Goal: Information Seeking & Learning: Check status

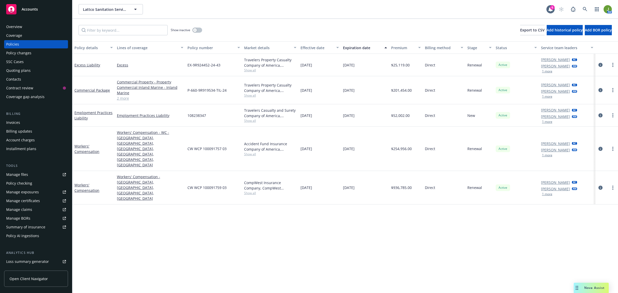
click at [7, 52] on div "Policy changes" at bounding box center [18, 53] width 25 height 8
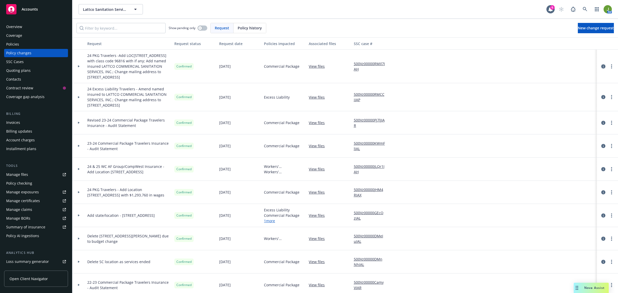
click at [601, 67] on icon "circleInformation" at bounding box center [603, 66] width 4 height 4
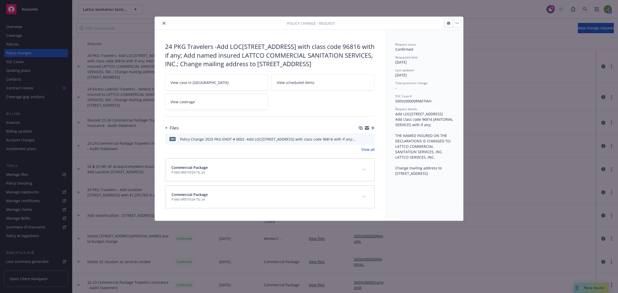
click at [371, 141] on icon "preview file" at bounding box center [369, 139] width 5 height 4
click at [162, 24] on icon "close" at bounding box center [163, 23] width 3 height 3
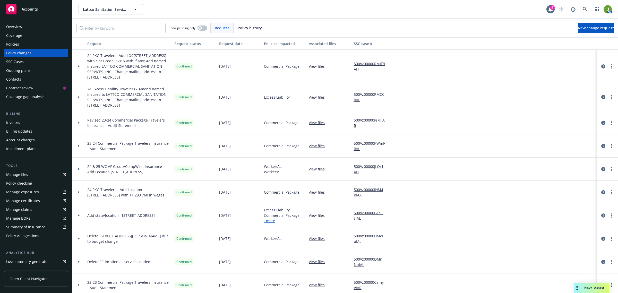
click at [17, 44] on div "Policies" at bounding box center [12, 44] width 13 height 8
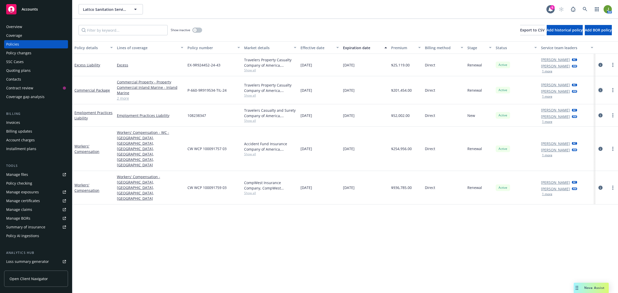
click at [602, 89] on icon "circleInformation" at bounding box center [600, 90] width 4 height 4
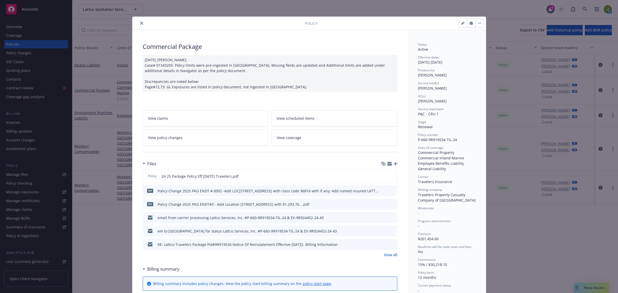
scroll to position [15, 0]
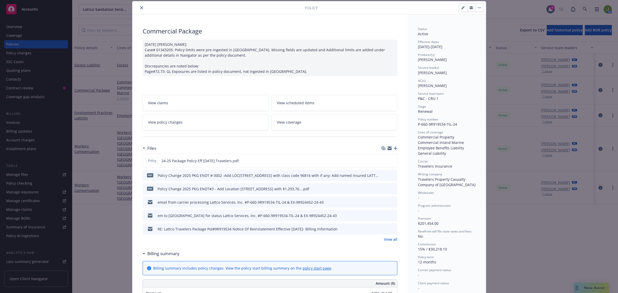
click at [162, 123] on span "View policy changes" at bounding box center [165, 121] width 35 height 5
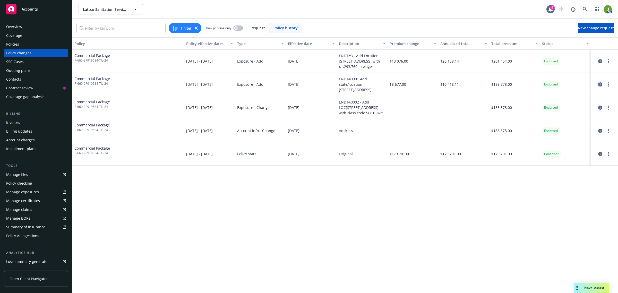
click at [601, 85] on icon "circleInformation" at bounding box center [600, 84] width 4 height 4
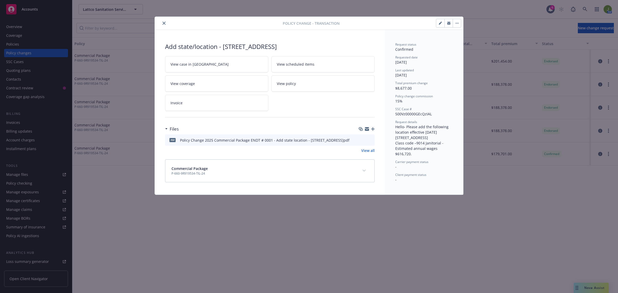
click at [168, 25] on div at bounding box center [220, 23] width 126 height 6
click at [162, 25] on button "close" at bounding box center [164, 23] width 6 height 6
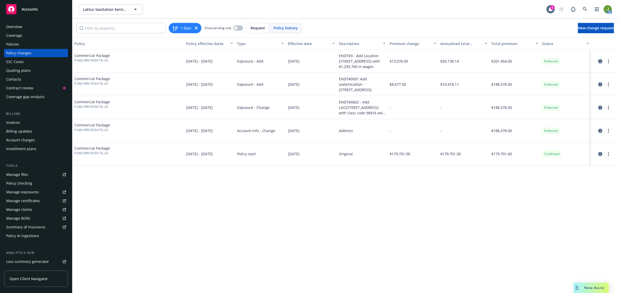
click at [599, 62] on icon "circleInformation" at bounding box center [600, 61] width 4 height 4
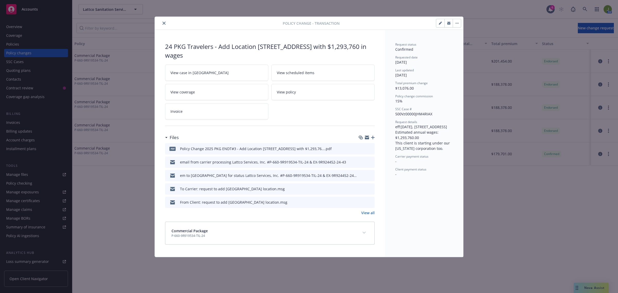
click at [370, 188] on icon "preview file" at bounding box center [369, 189] width 5 height 4
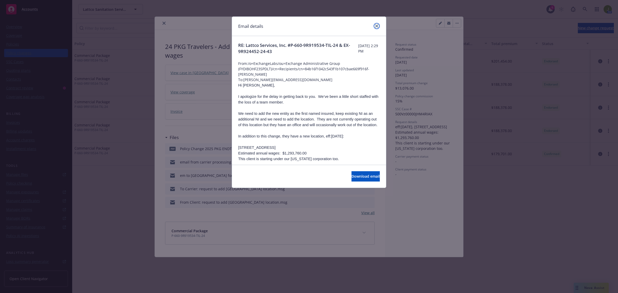
click at [377, 25] on icon "close" at bounding box center [376, 25] width 3 height 3
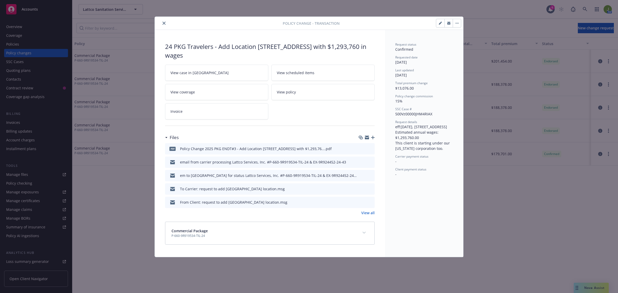
click at [166, 24] on button "close" at bounding box center [164, 23] width 6 height 6
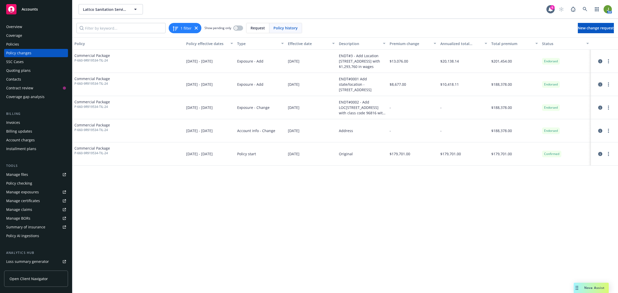
click at [602, 83] on icon "circleInformation" at bounding box center [600, 84] width 4 height 4
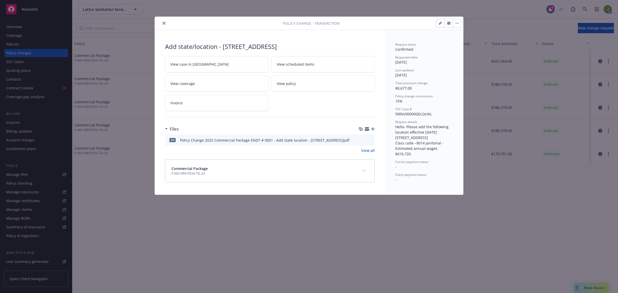
click at [373, 140] on div "pdf Policy Change 2025 Commercial Package ENDT # 0001 - Add state location - 18…" at bounding box center [270, 139] width 210 height 11
click at [371, 140] on icon "preview file" at bounding box center [369, 140] width 5 height 4
click at [368, 148] on link "View all" at bounding box center [367, 150] width 13 height 5
